Goal: Navigation & Orientation: Find specific page/section

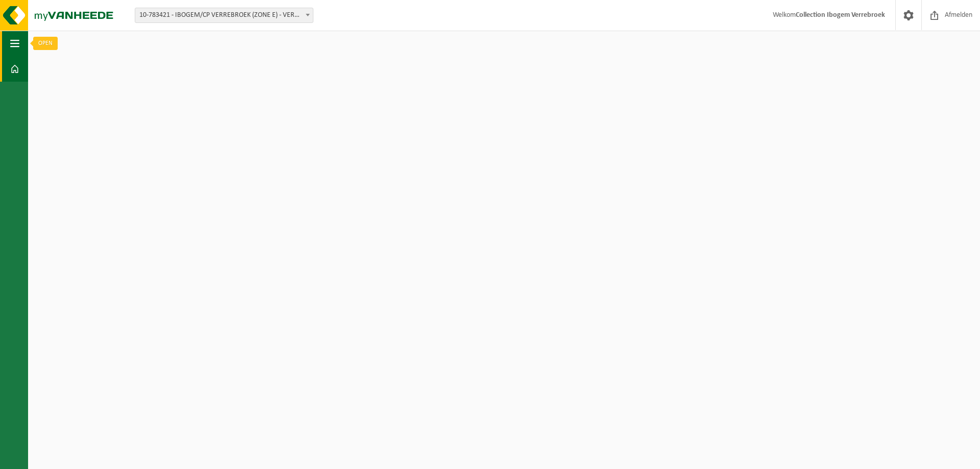
click at [12, 40] on span "button" at bounding box center [14, 44] width 9 height 26
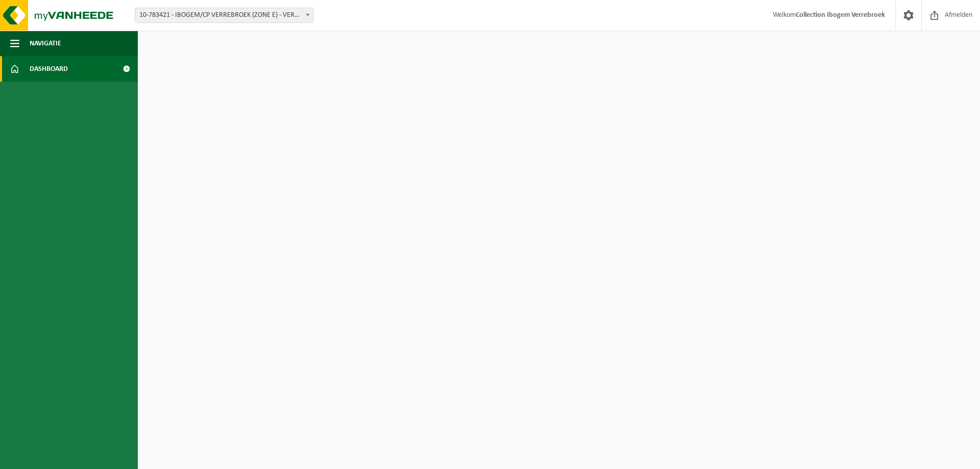
click at [30, 72] on span "Dashboard" at bounding box center [49, 69] width 38 height 26
click at [47, 72] on span "Dashboard" at bounding box center [49, 69] width 38 height 26
click at [60, 41] on span "Navigatie" at bounding box center [46, 44] width 32 height 26
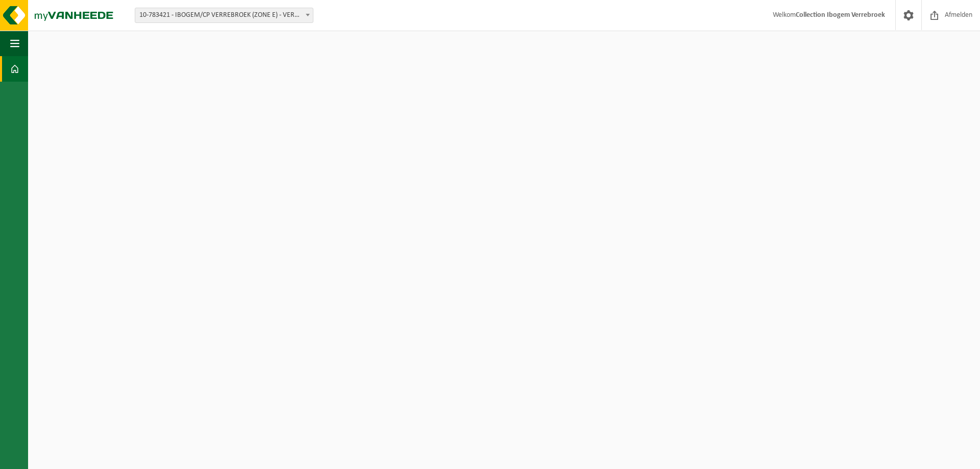
click at [853, 21] on span "Welkom Collection Ibogem Verrebroek" at bounding box center [828, 15] width 133 height 30
click at [15, 45] on span "button" at bounding box center [14, 44] width 9 height 26
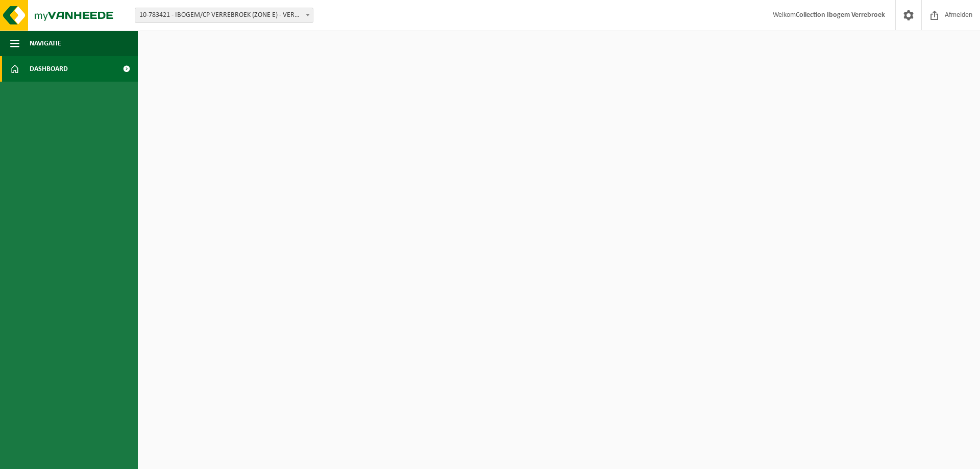
click at [39, 65] on span "Dashboard" at bounding box center [49, 69] width 38 height 26
click at [66, 44] on button "Navigatie" at bounding box center [69, 44] width 138 height 26
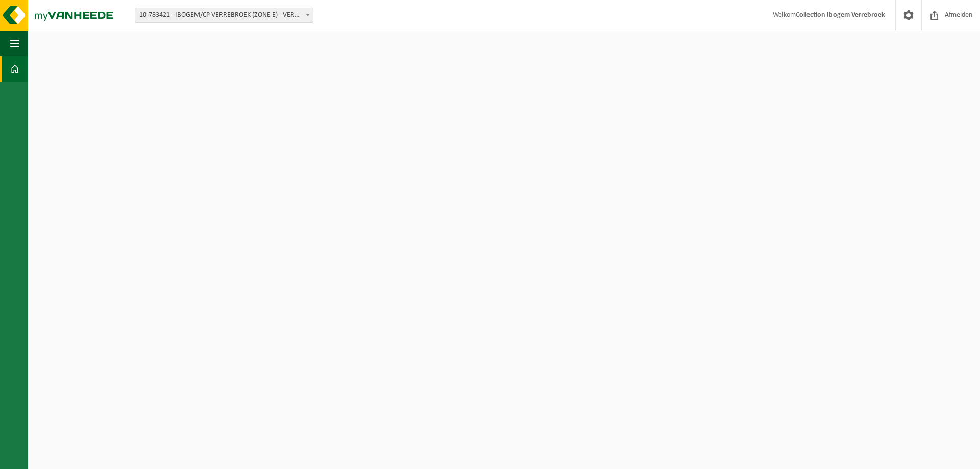
click at [20, 69] on link "Dashboard" at bounding box center [14, 69] width 28 height 26
click at [14, 48] on span "button" at bounding box center [14, 44] width 9 height 26
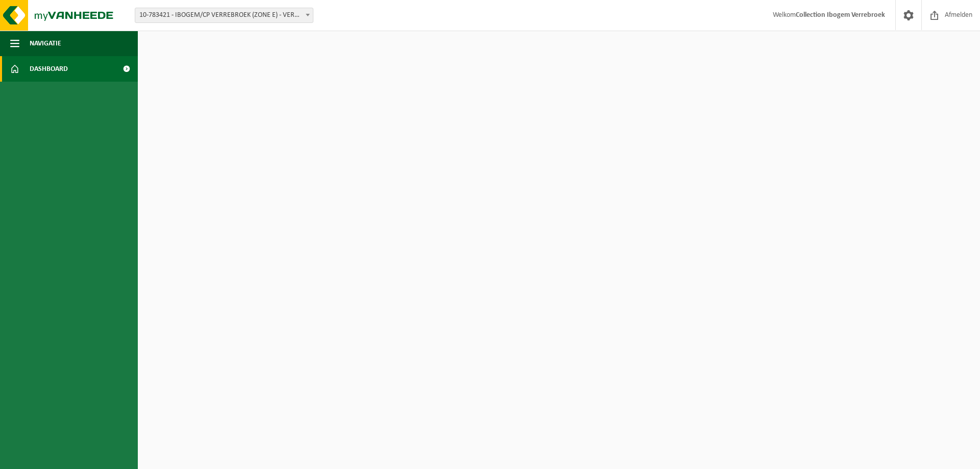
click at [40, 72] on span "Dashboard" at bounding box center [49, 69] width 38 height 26
click at [52, 44] on span "Navigatie" at bounding box center [46, 44] width 32 height 26
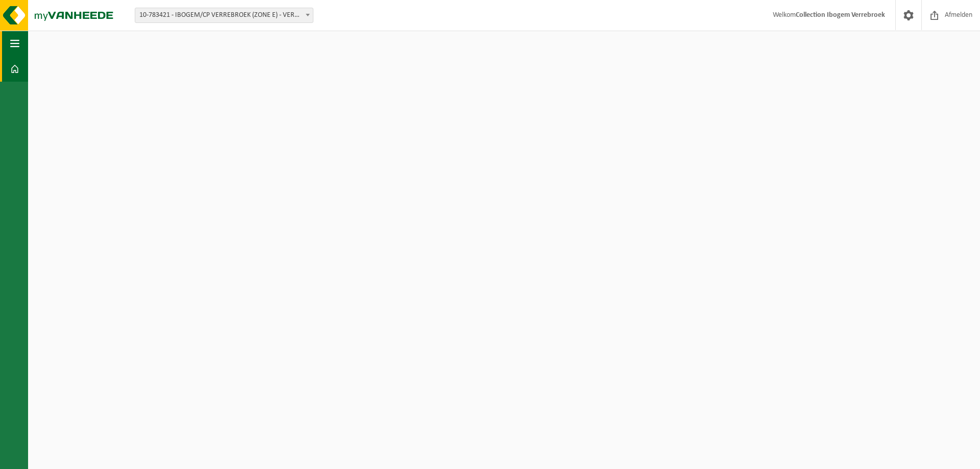
click at [12, 46] on span "button" at bounding box center [14, 44] width 9 height 26
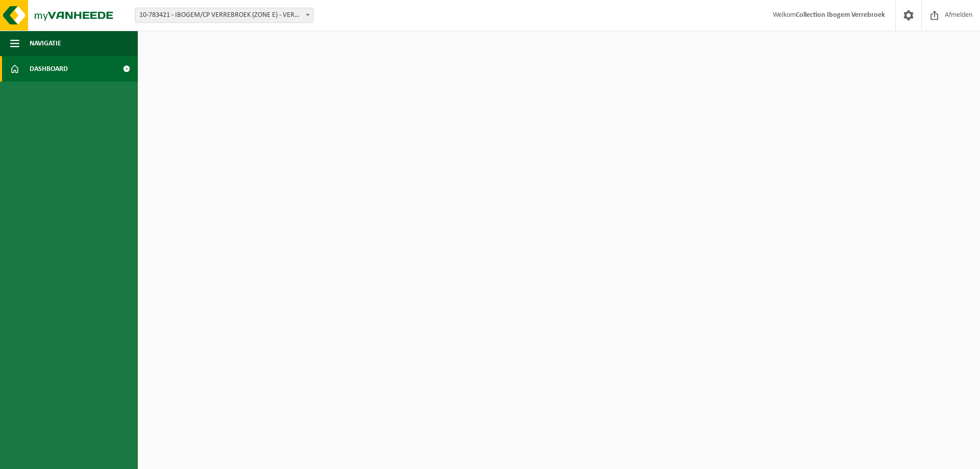
click at [42, 76] on span "Dashboard" at bounding box center [49, 69] width 38 height 26
click at [36, 48] on span "Navigatie" at bounding box center [46, 44] width 32 height 26
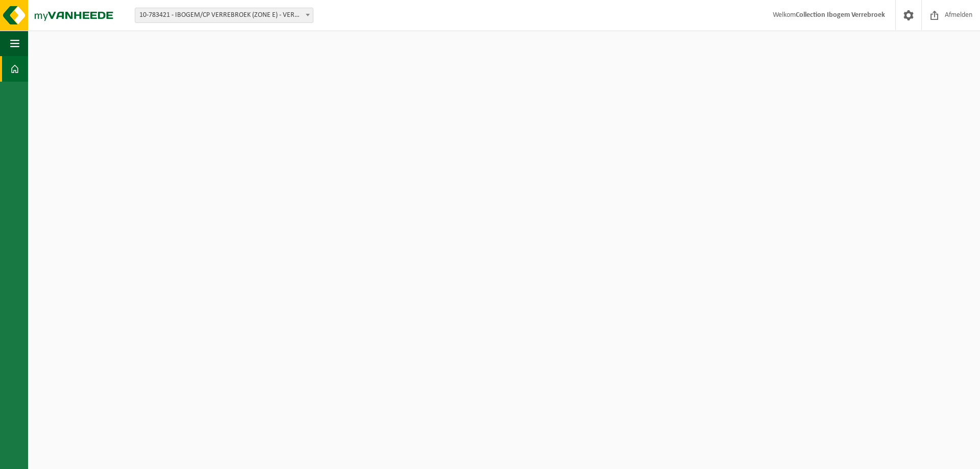
click at [13, 70] on span at bounding box center [14, 69] width 9 height 26
click at [19, 42] on span "button" at bounding box center [14, 44] width 9 height 26
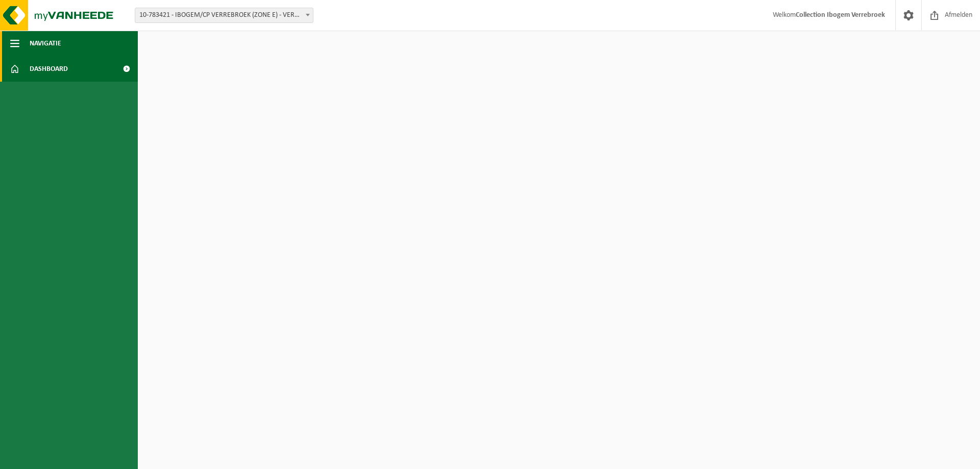
click at [51, 46] on span "Navigatie" at bounding box center [46, 44] width 32 height 26
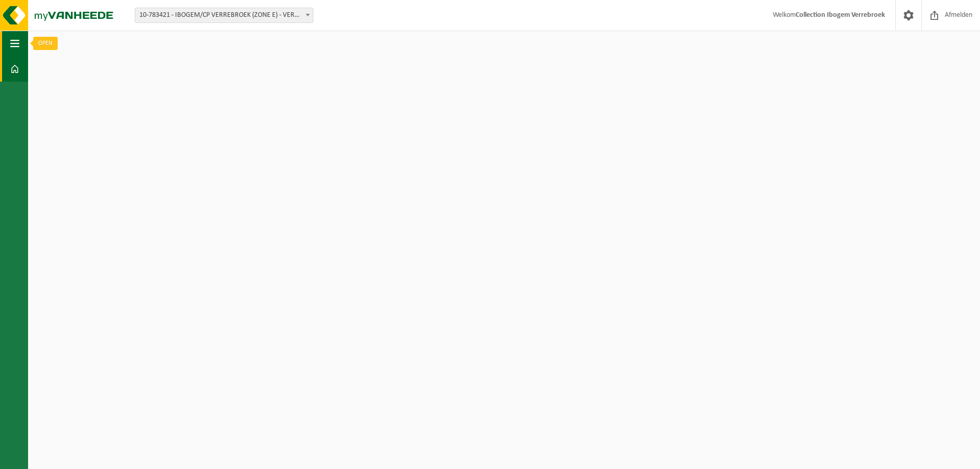
click at [17, 39] on span "button" at bounding box center [14, 44] width 9 height 26
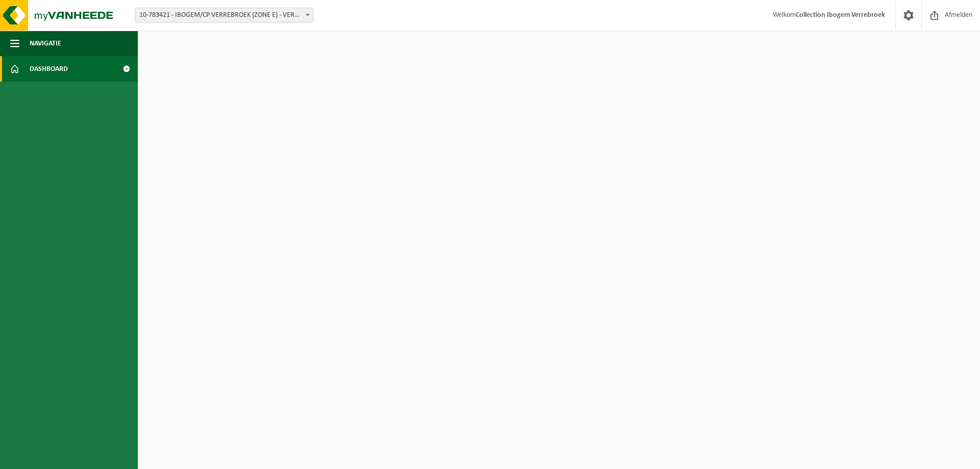
click at [52, 73] on span "Dashboard" at bounding box center [49, 69] width 38 height 26
click at [127, 71] on span at bounding box center [126, 69] width 23 height 26
